Goal: Navigation & Orientation: Find specific page/section

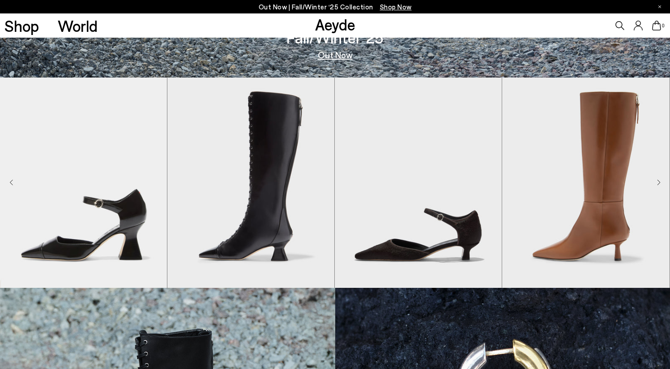
scroll to position [267, 0]
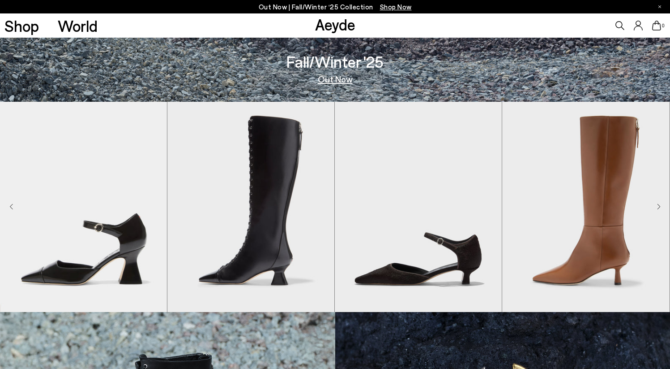
click at [329, 82] on link "Out Now" at bounding box center [335, 78] width 35 height 9
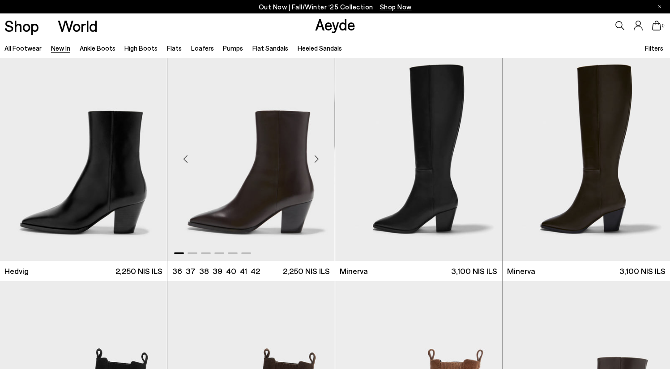
scroll to position [12, 0]
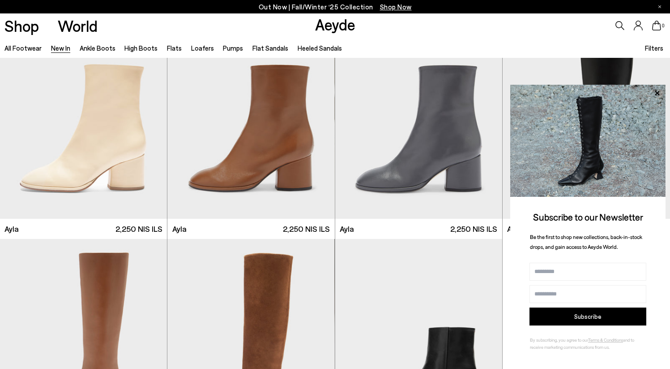
scroll to position [2721, 0]
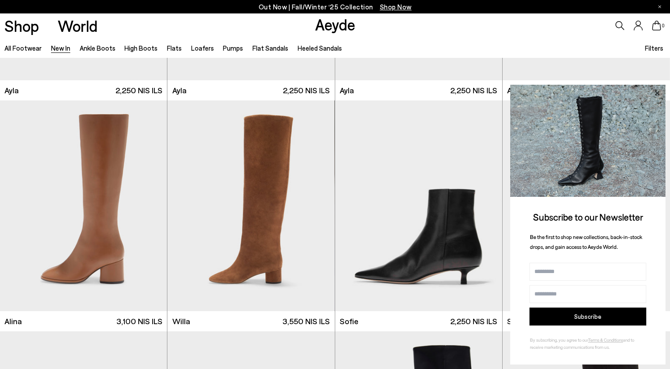
click at [659, 93] on icon at bounding box center [658, 93] width 12 height 12
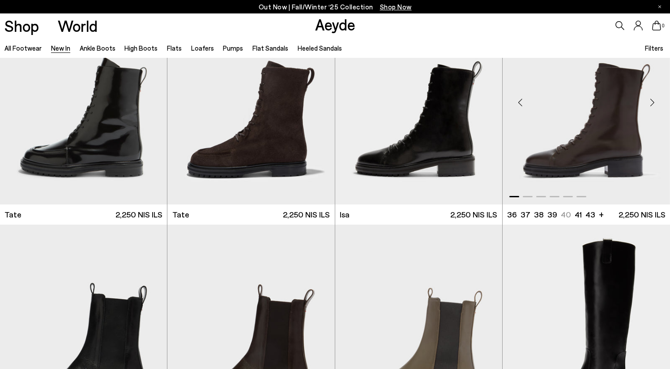
scroll to position [4443, 0]
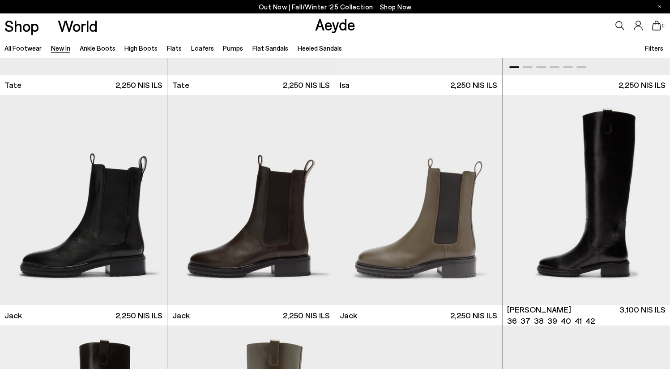
scroll to position [4570, 0]
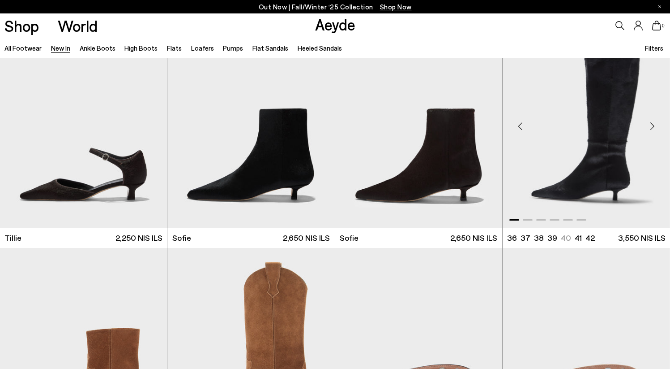
scroll to position [5333, 0]
